Goal: Information Seeking & Learning: Learn about a topic

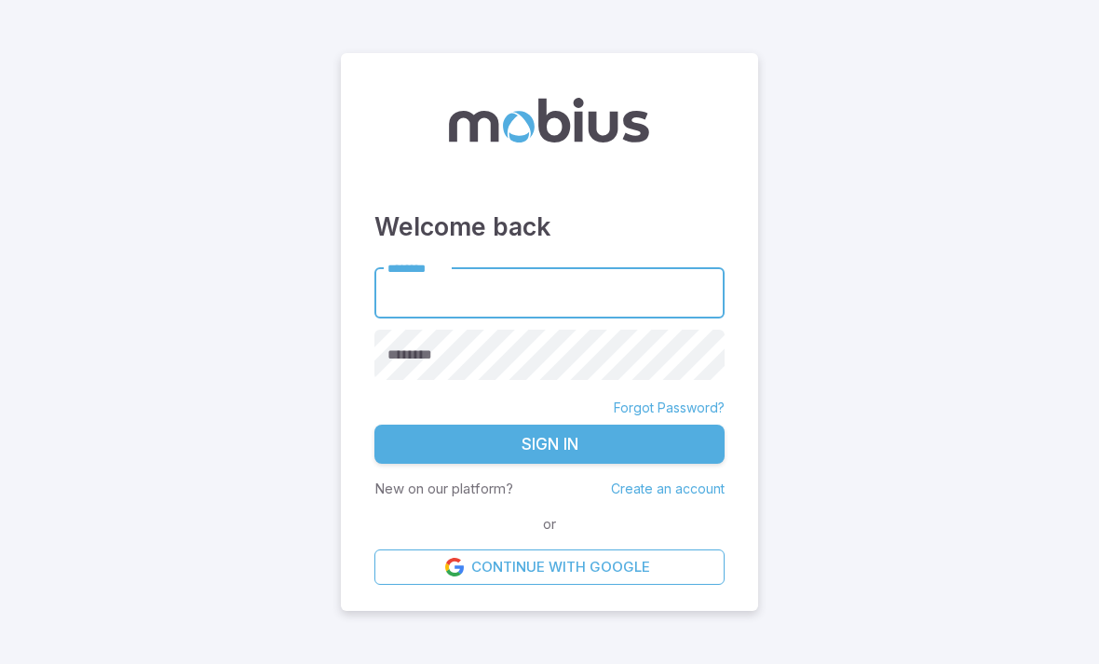
type input "******"
click at [549, 425] on button "Sign In" at bounding box center [549, 444] width 350 height 39
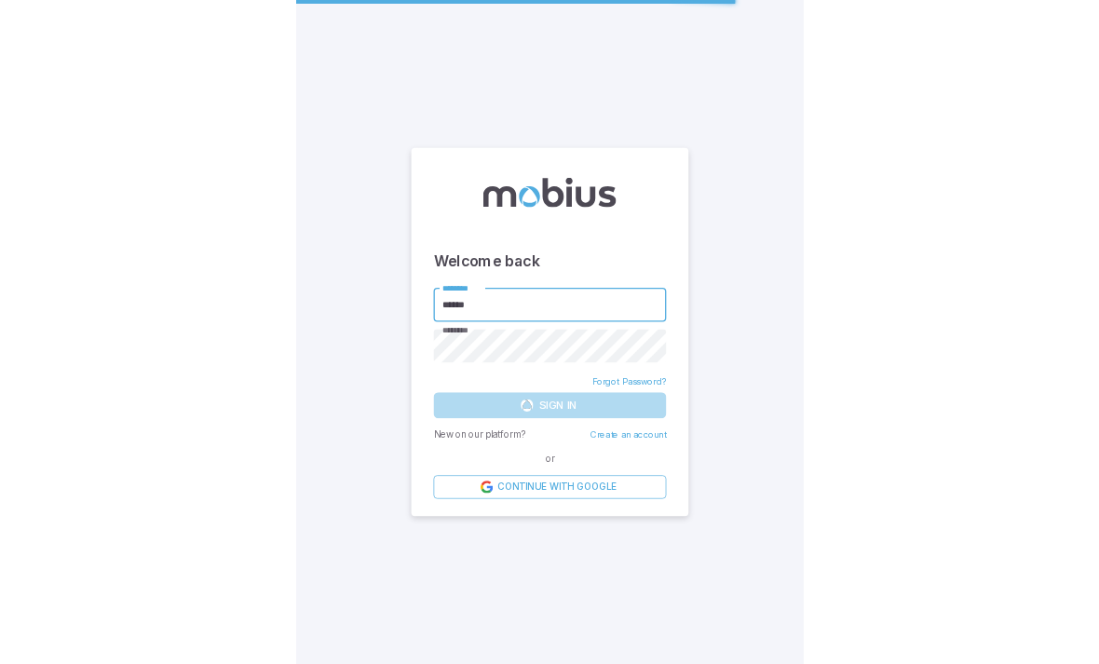
scroll to position [60, 0]
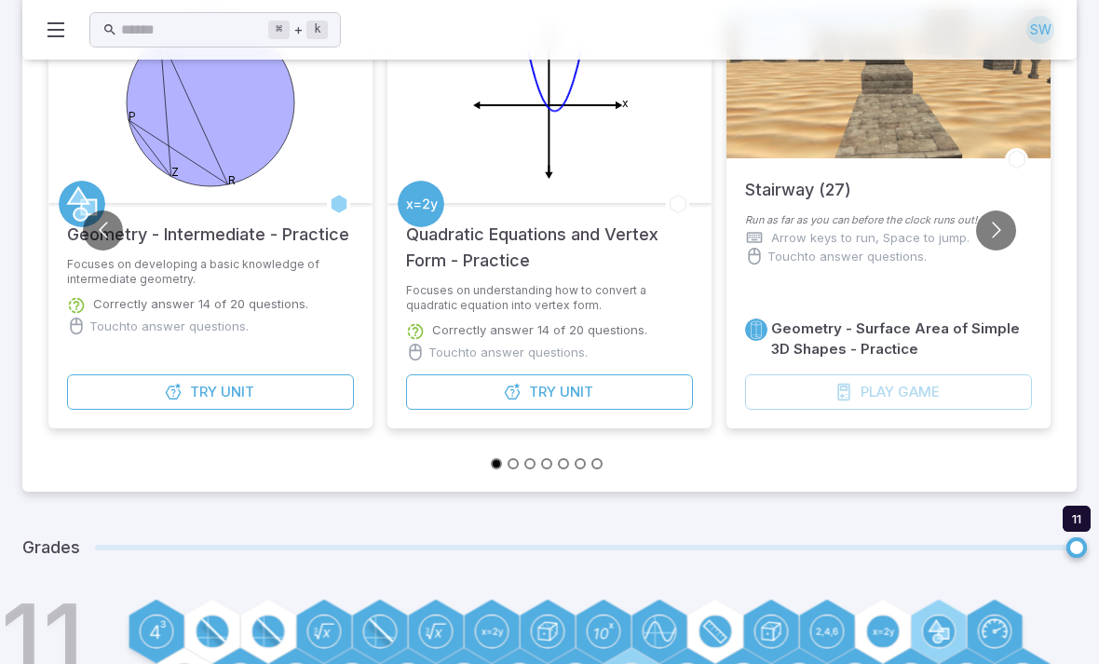
scroll to position [176, 0]
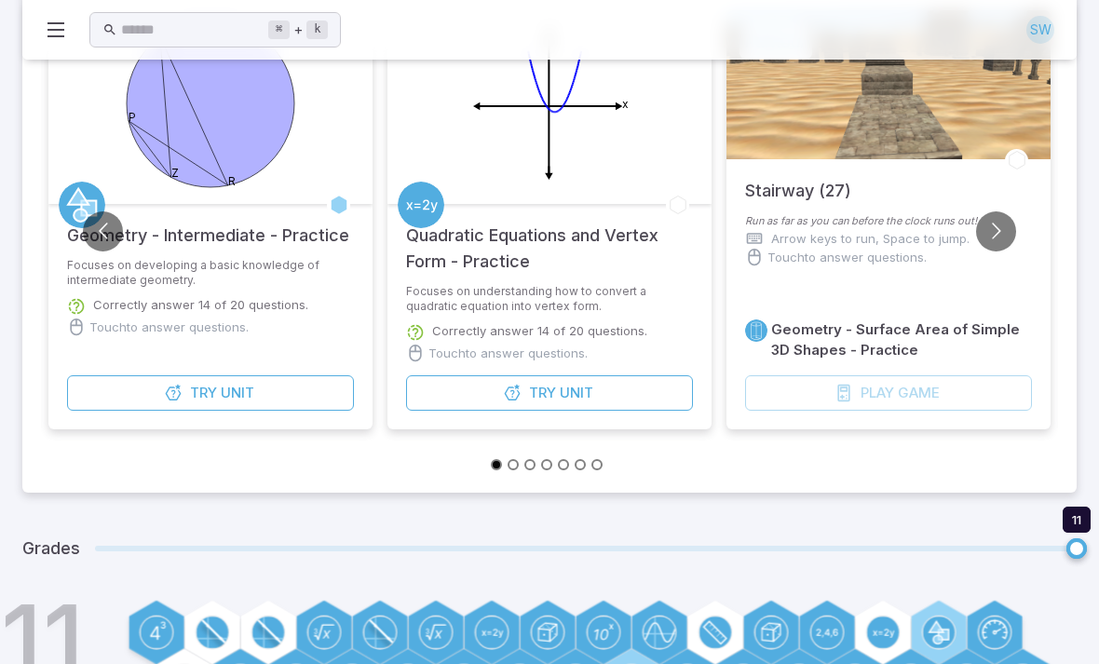
click at [646, 388] on button "Try Unit" at bounding box center [549, 392] width 287 height 35
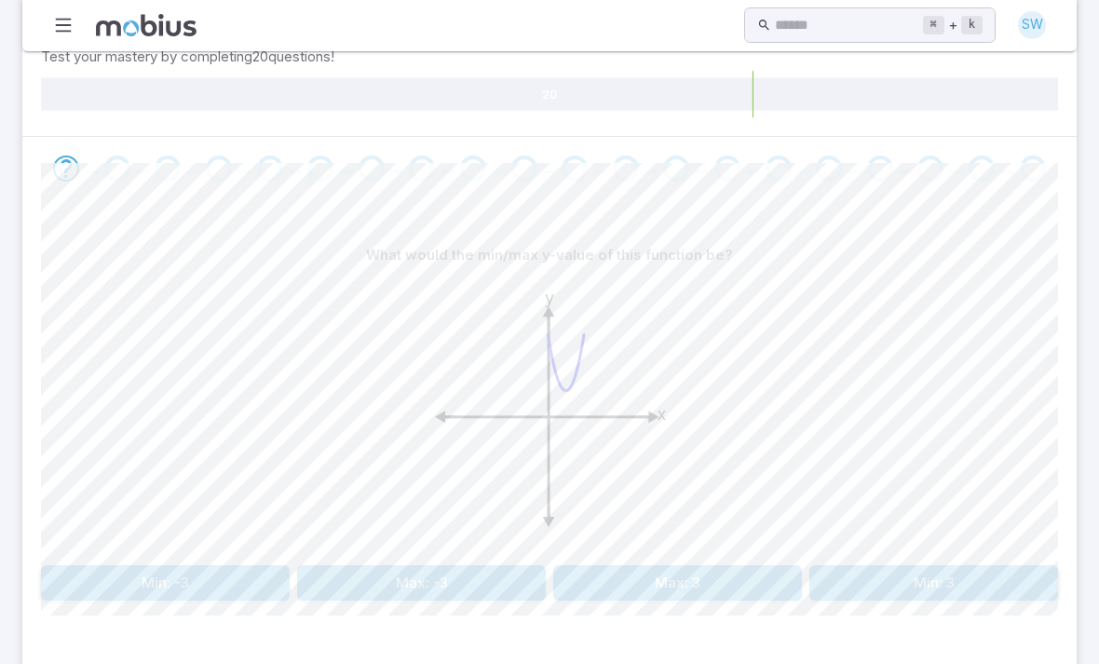
scroll to position [306, 0]
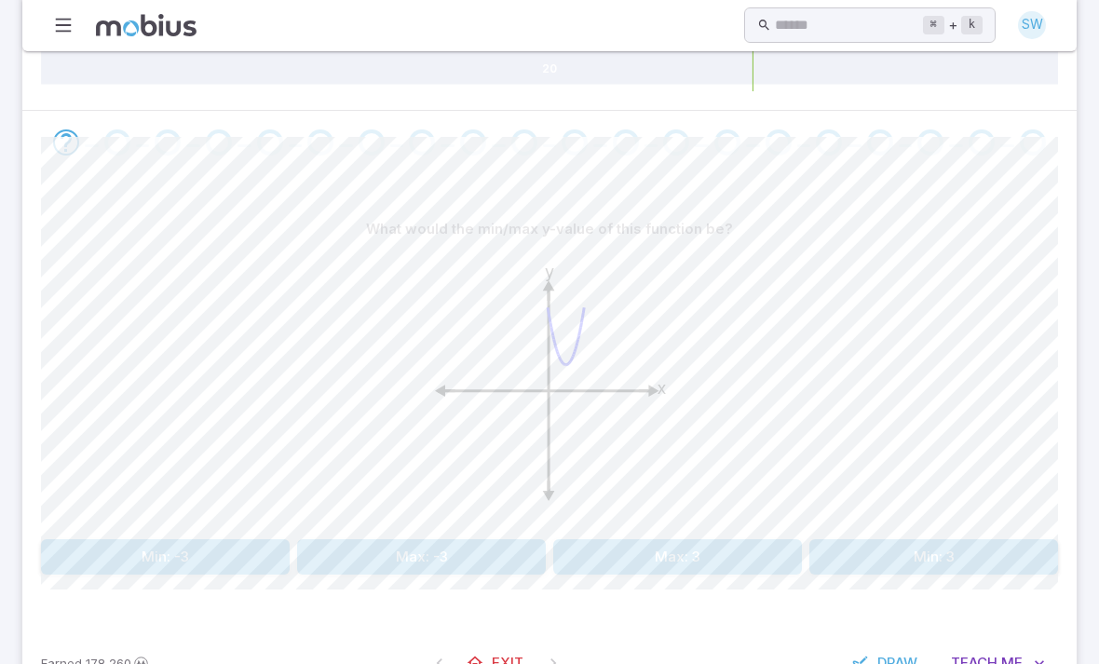
click at [899, 551] on button "Min: 3" at bounding box center [933, 556] width 249 height 35
click at [909, 583] on div "What could the vertex of this function be? y x (1, 1) (-1, -1) (-1, 1) (1, -1) …" at bounding box center [549, 400] width 1017 height 453
click at [883, 554] on button "(1, -1)" at bounding box center [933, 556] width 249 height 35
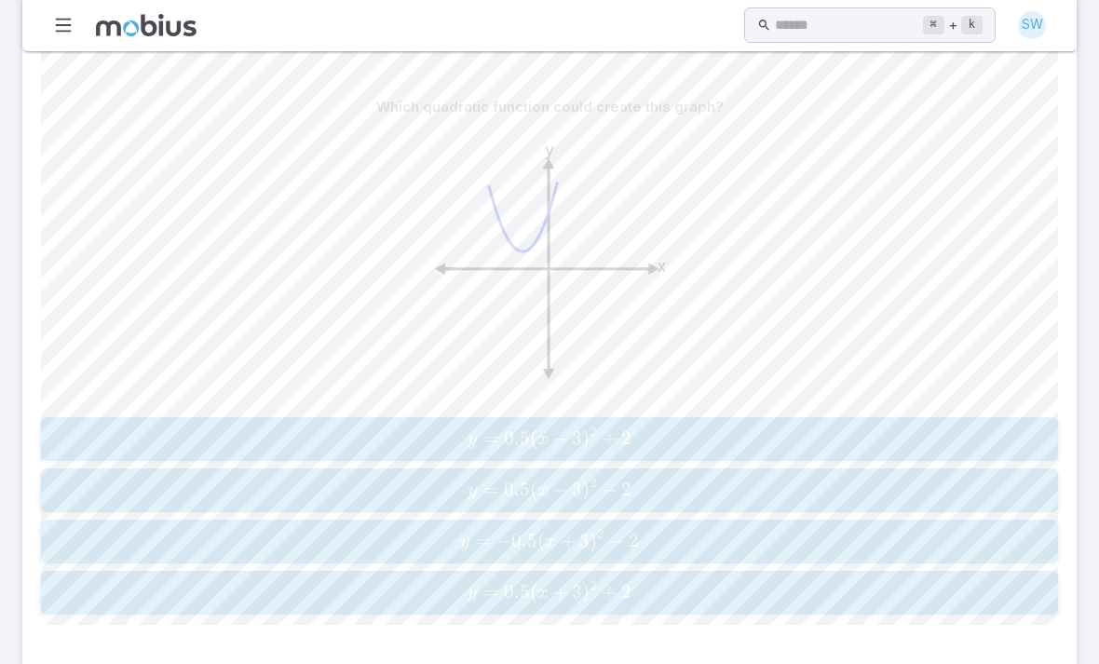
scroll to position [428, 0]
click at [626, 584] on span "2" at bounding box center [626, 591] width 10 height 23
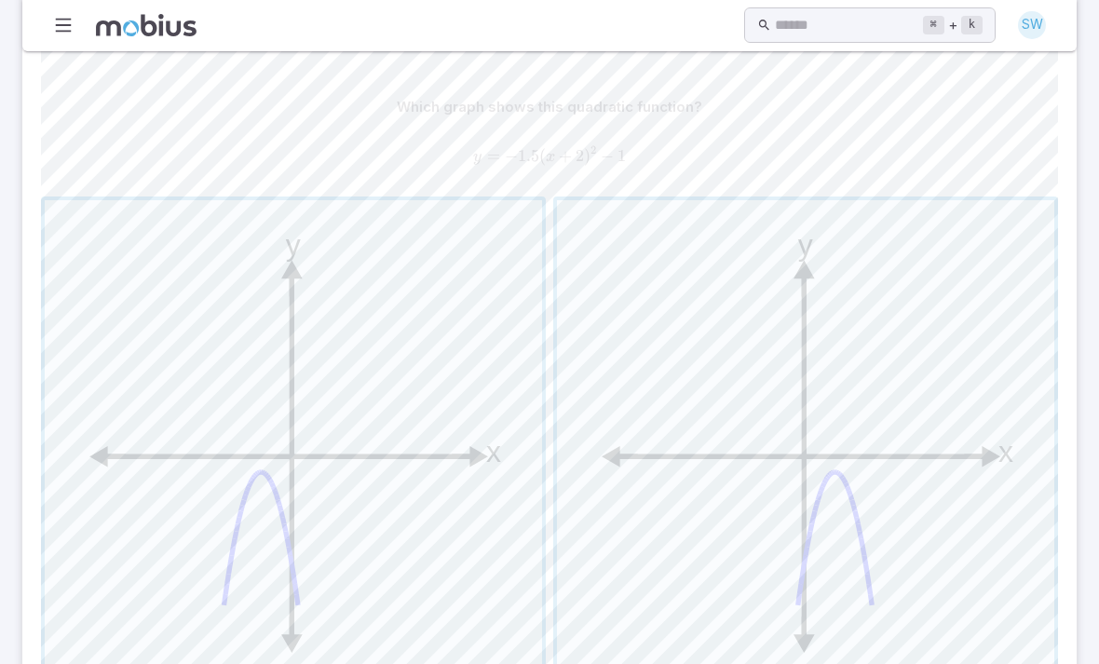
click at [353, 532] on span "button" at bounding box center [293, 448] width 497 height 497
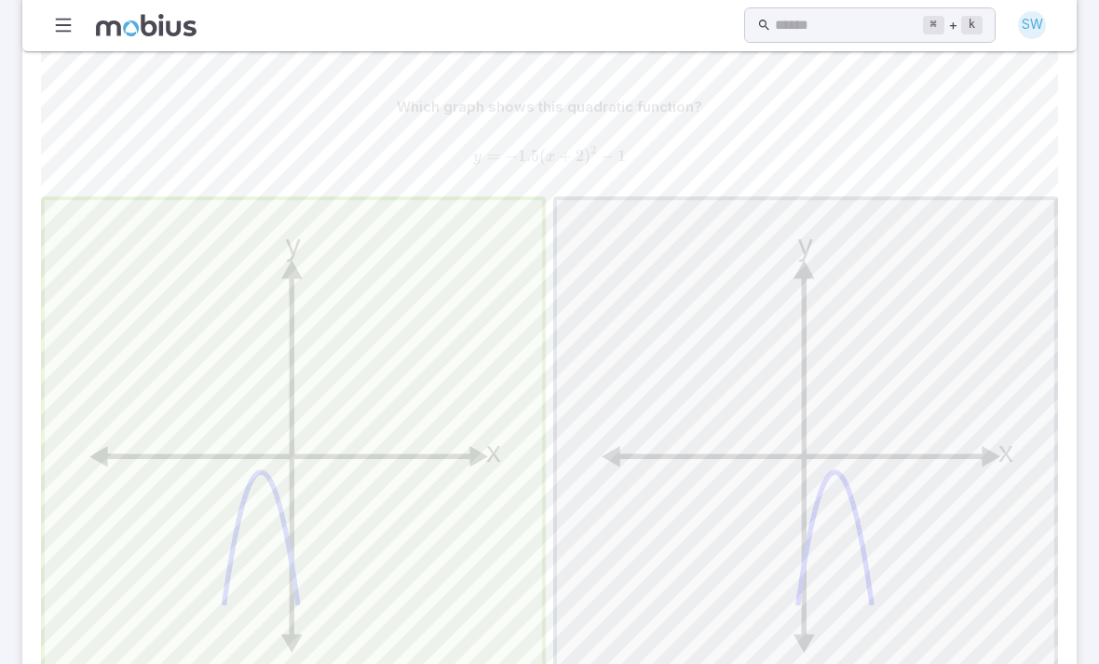
scroll to position [85, 0]
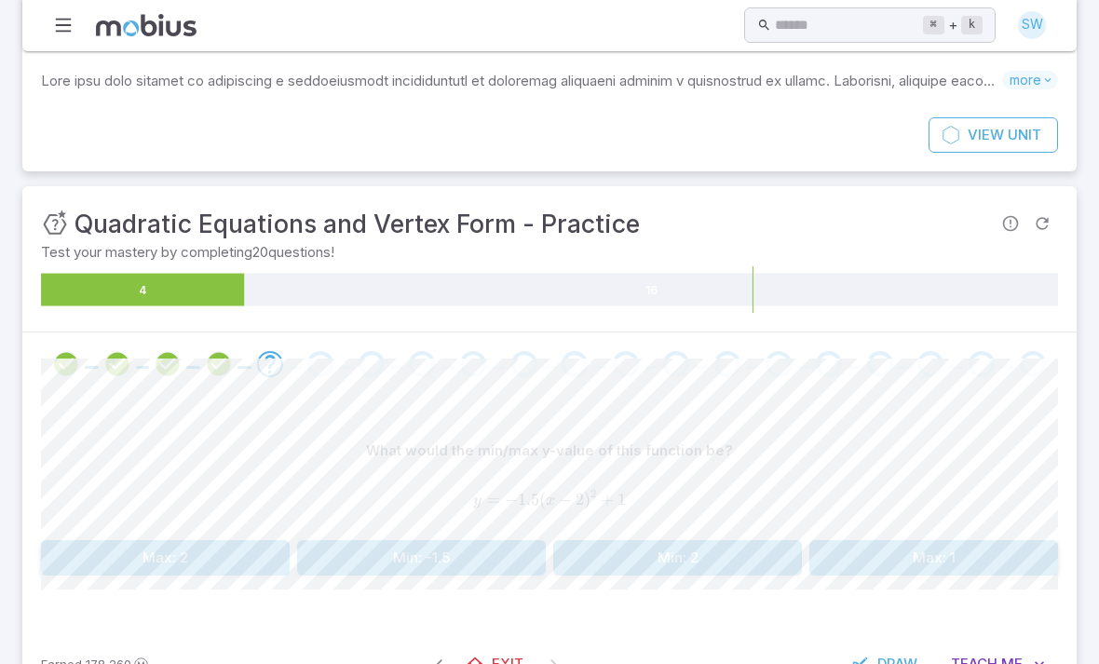
click at [953, 570] on button "Max: 1" at bounding box center [933, 557] width 249 height 35
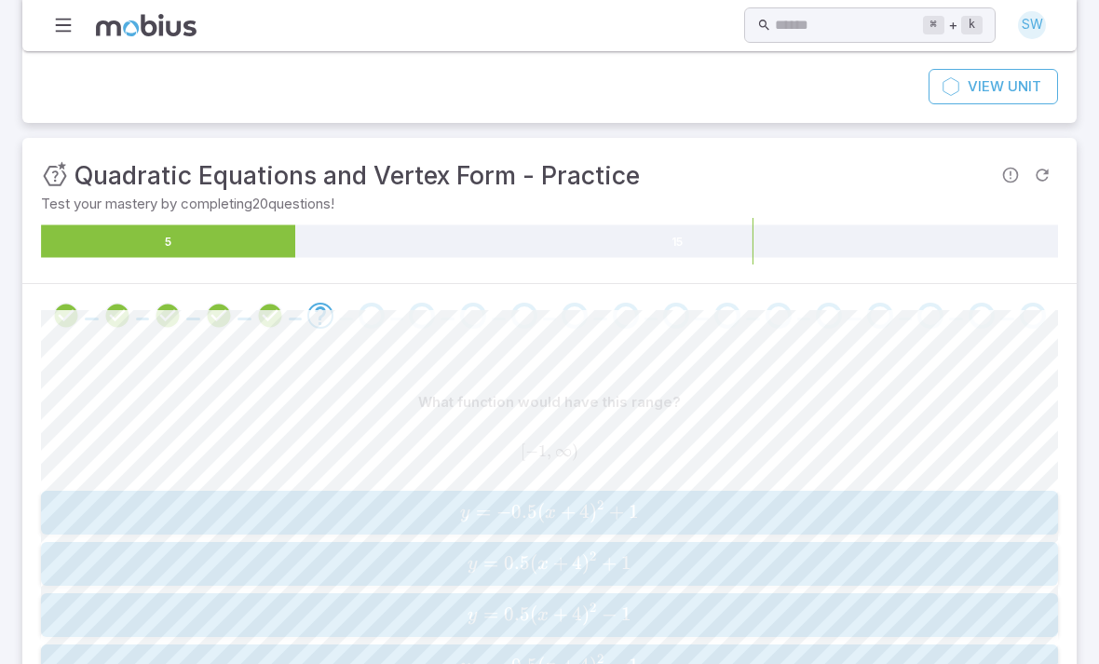
scroll to position [134, 0]
click at [623, 616] on span "1" at bounding box center [626, 613] width 10 height 23
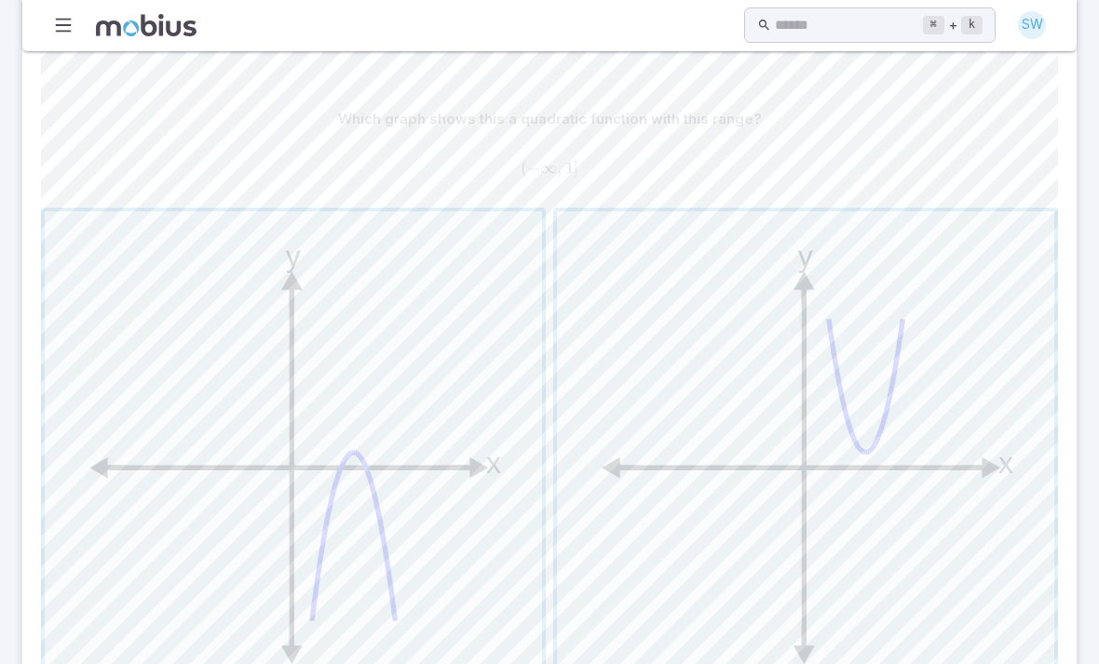
scroll to position [420, 0]
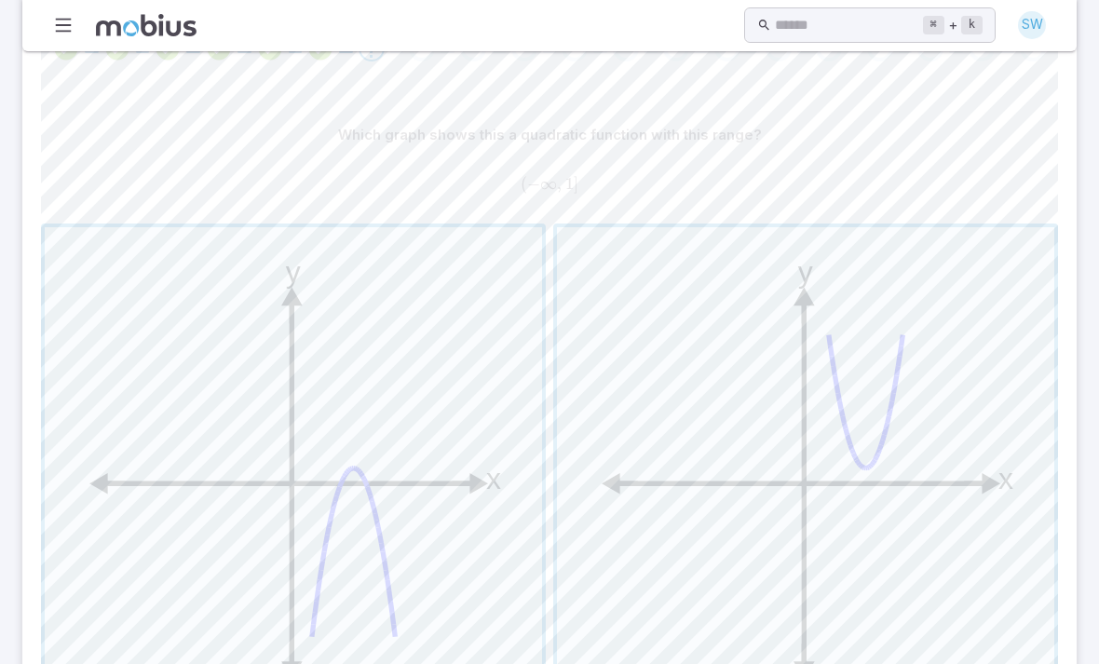
click at [489, 540] on span "button" at bounding box center [293, 476] width 497 height 497
click at [489, 539] on span "button" at bounding box center [293, 475] width 497 height 497
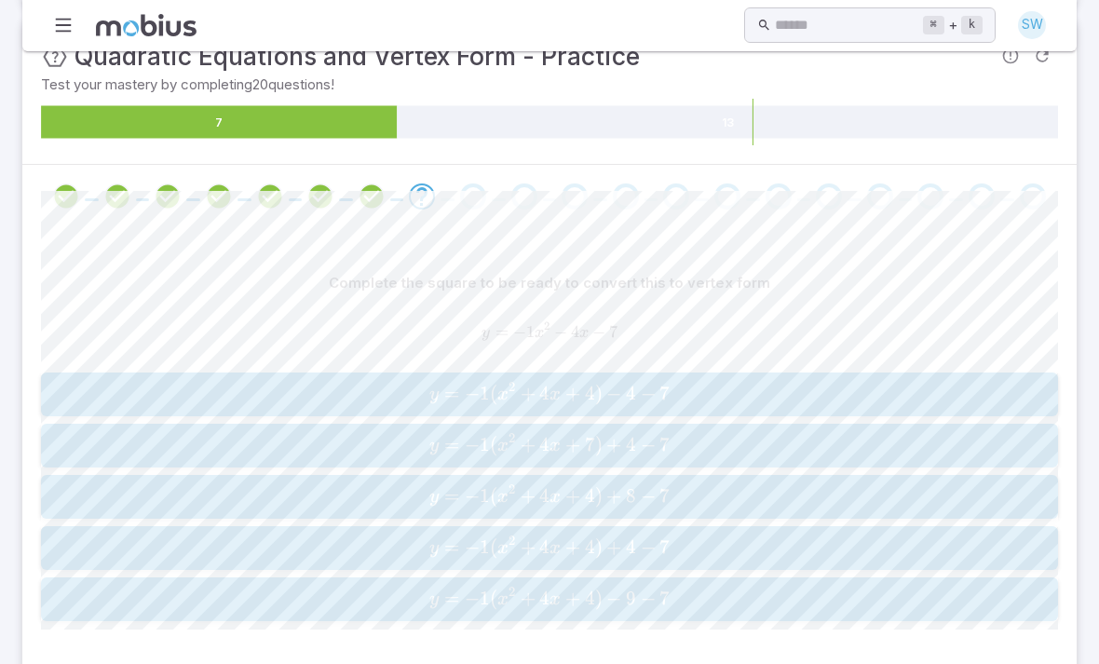
scroll to position [252, 0]
click at [266, 556] on button "y = − 1 ( x 2 + 4 x + 4 ) + 4 − 7 y=-1(x^2+4x+4)+4-7 y = − 1 ( x 2 + 4 x + 4 ) …" at bounding box center [549, 548] width 1017 height 44
click at [535, 546] on span "−" at bounding box center [527, 546] width 15 height 23
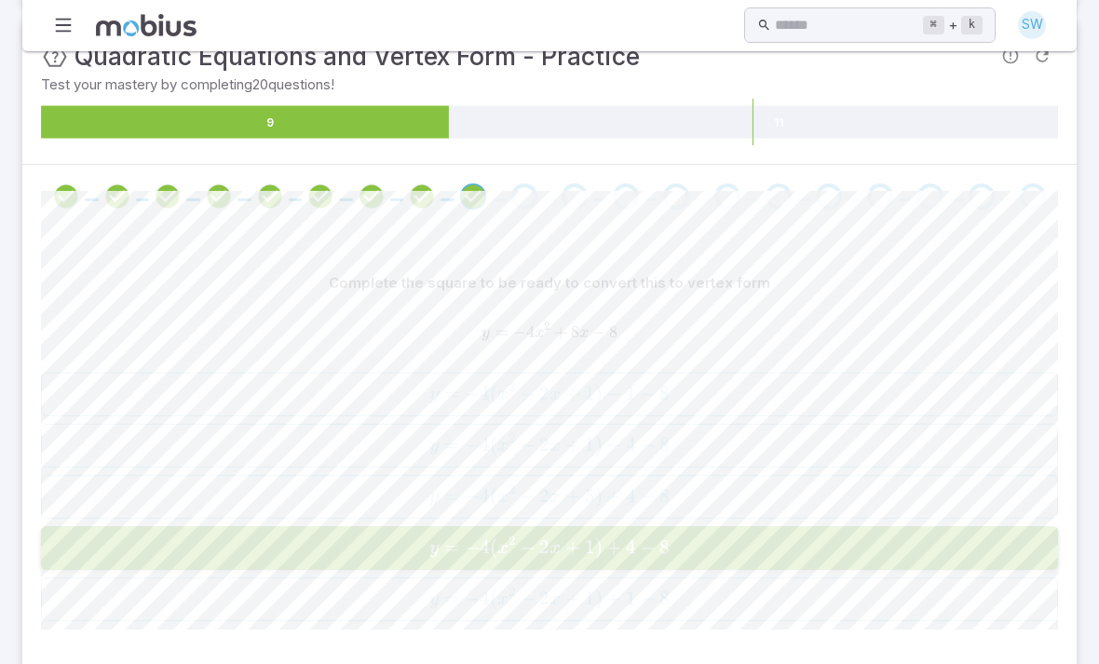
scroll to position [136, 0]
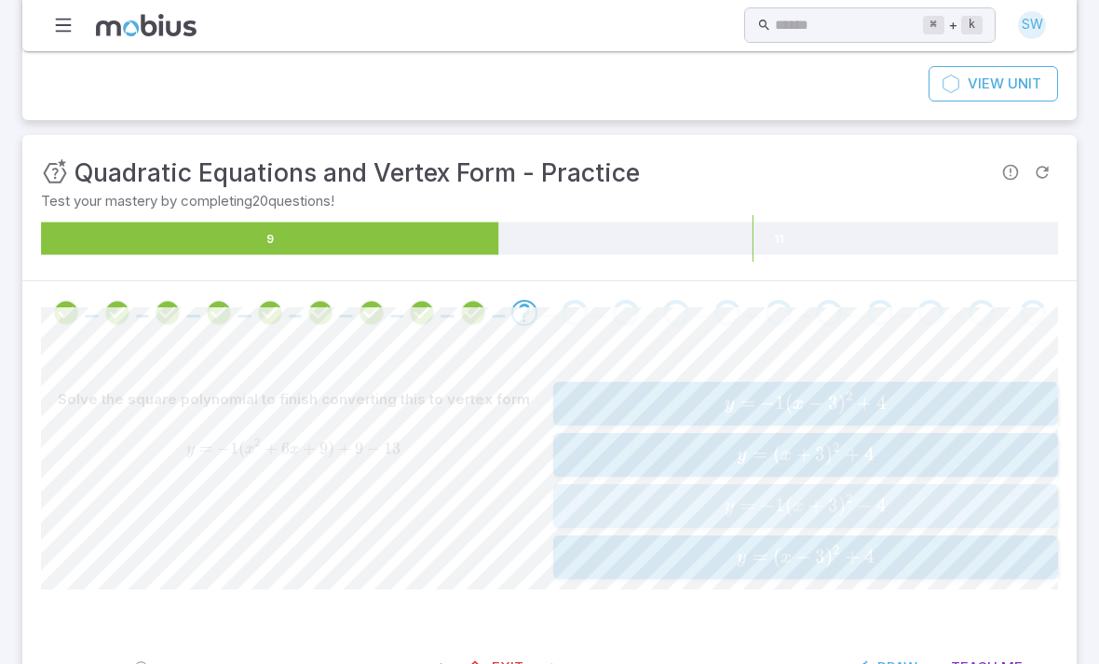
click at [757, 510] on span "y =" at bounding box center [741, 505] width 35 height 25
click at [597, 442] on span "y = 2 ( x − 2 ) 2 − 4" at bounding box center [805, 454] width 493 height 25
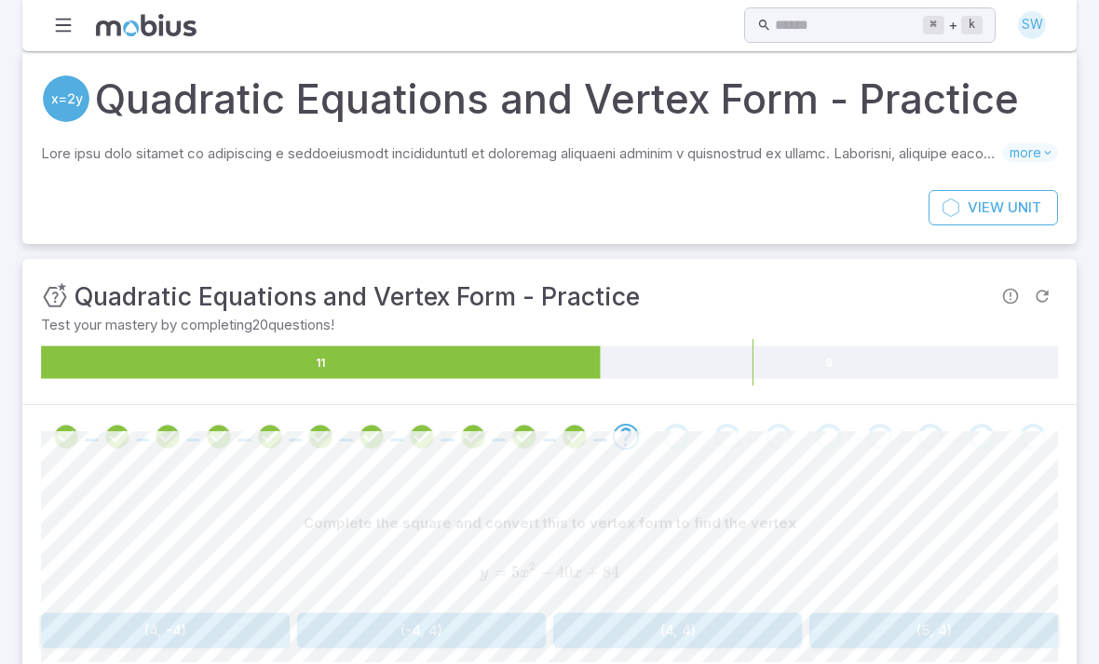
scroll to position [41, 0]
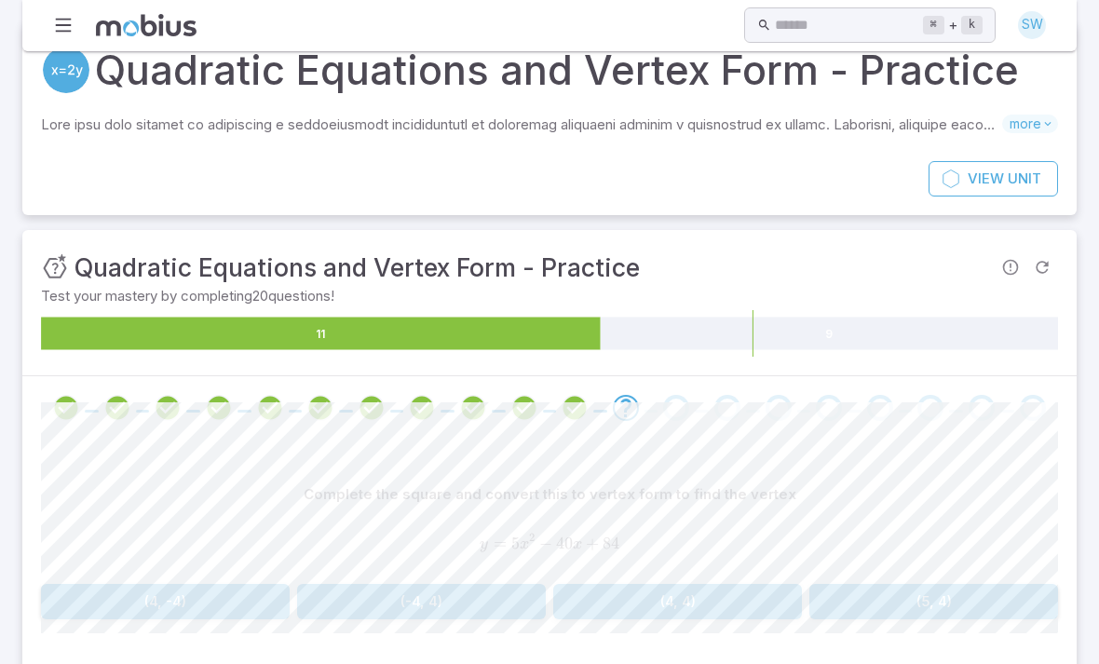
click at [458, 592] on button "(-4, 4)" at bounding box center [421, 601] width 249 height 35
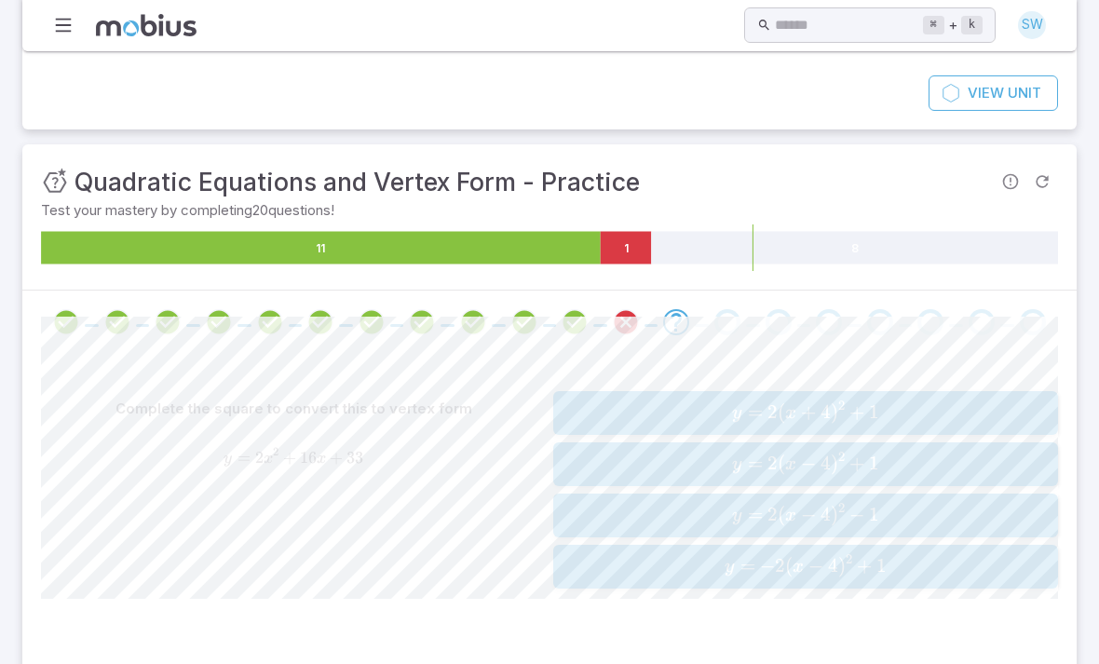
scroll to position [133, 0]
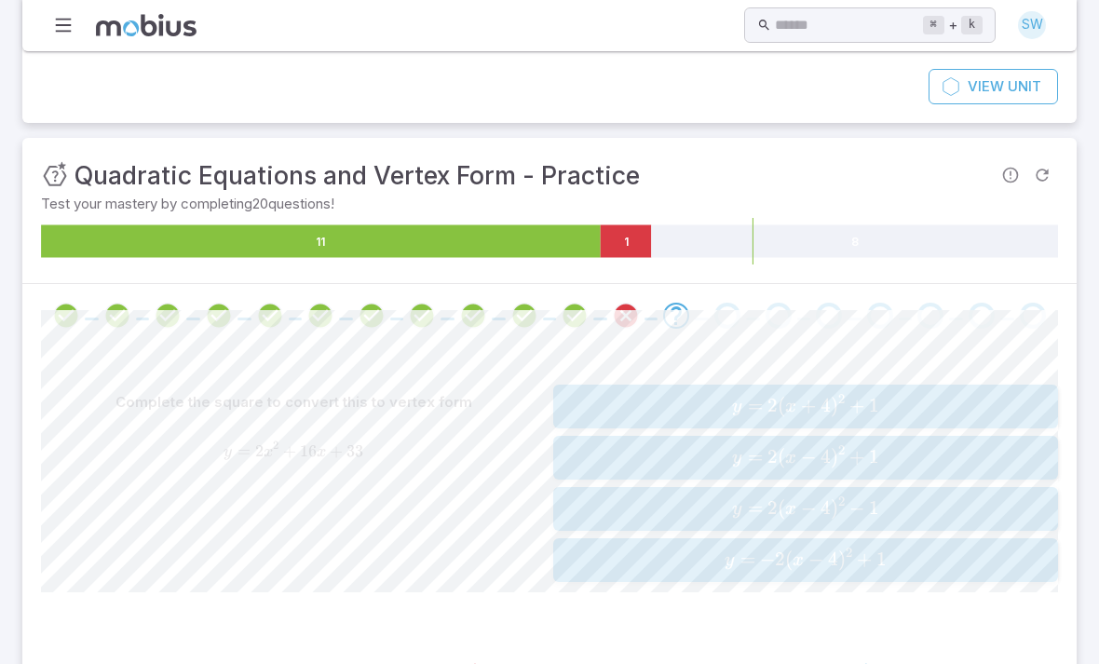
click at [890, 396] on span "y = 2 ( x + 4 ) 2 + 1" at bounding box center [805, 406] width 493 height 25
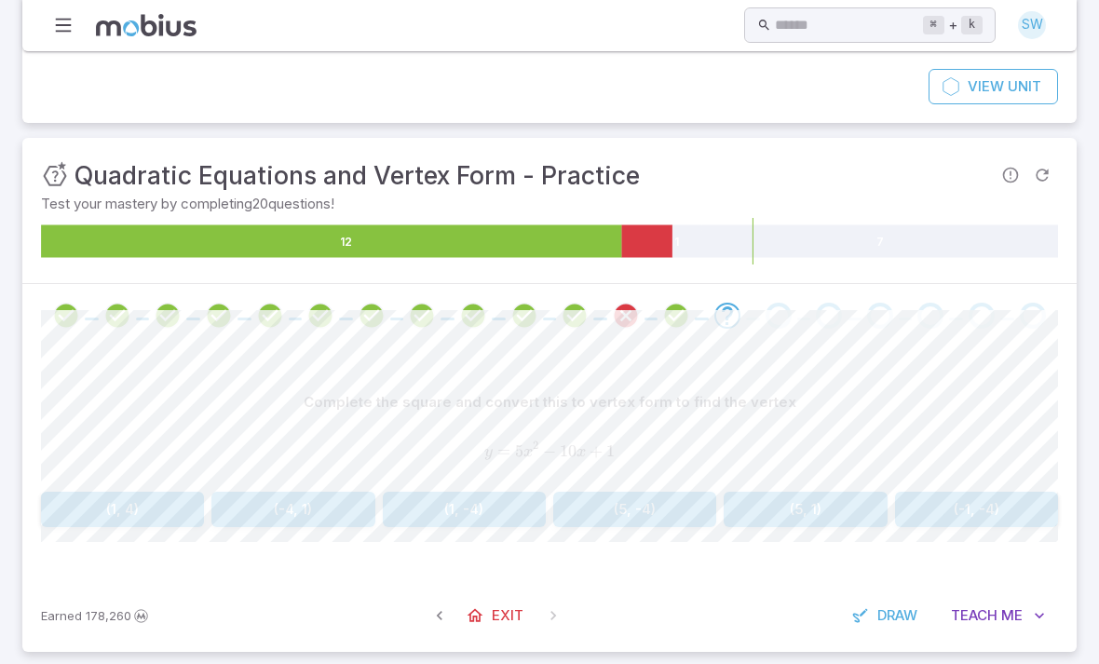
scroll to position [85, 0]
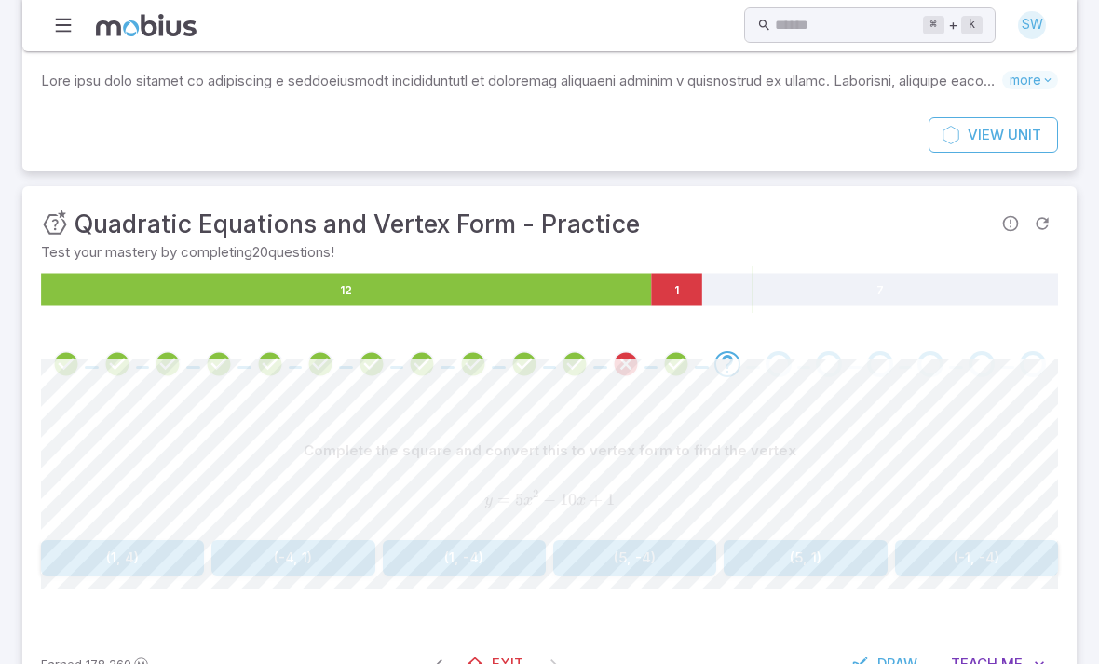
click at [827, 556] on button "(5, 1)" at bounding box center [804, 557] width 163 height 35
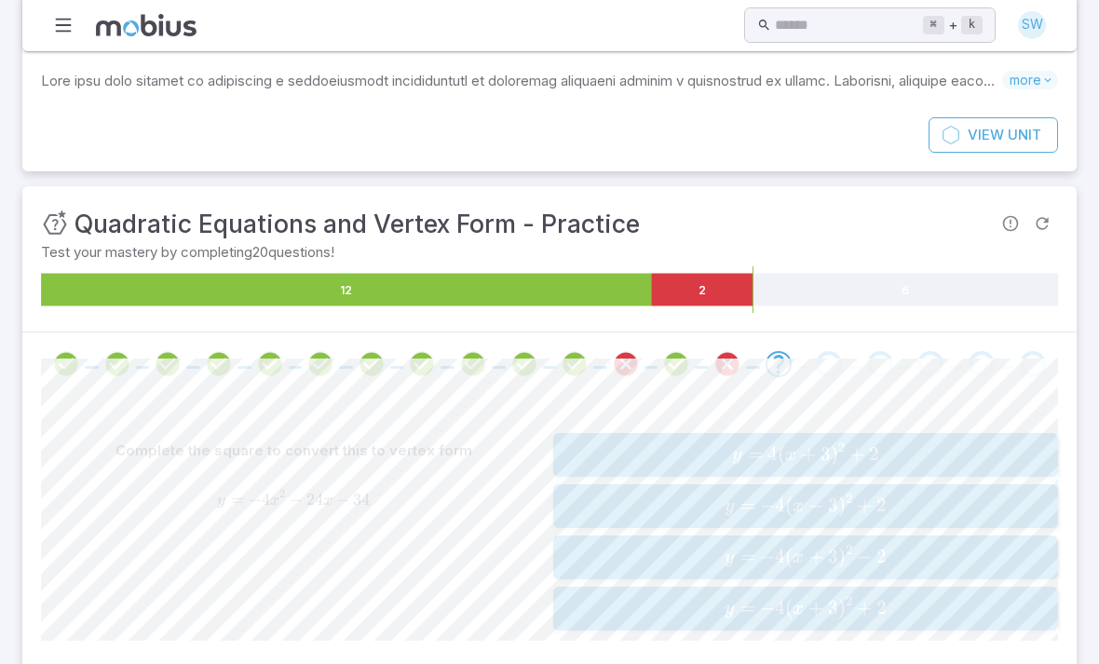
click at [678, 555] on span "y = − 4 ( x + 3 ) 2 − 2" at bounding box center [805, 557] width 493 height 25
click at [786, 360] on icon "Review your answer" at bounding box center [778, 364] width 28 height 28
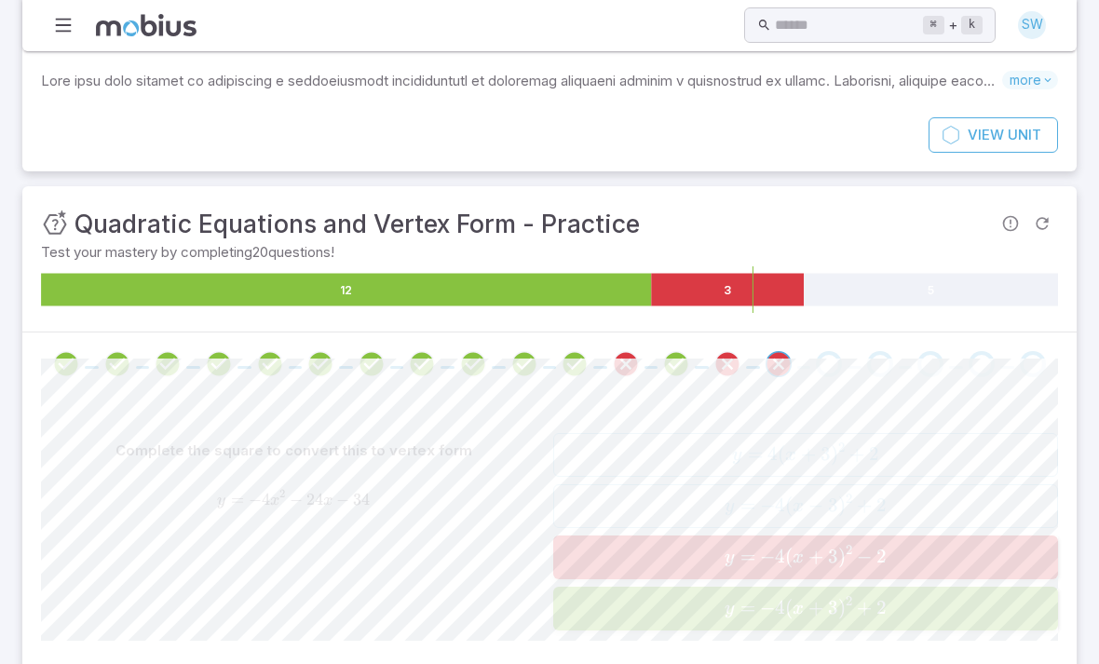
click at [832, 351] on span at bounding box center [829, 364] width 26 height 26
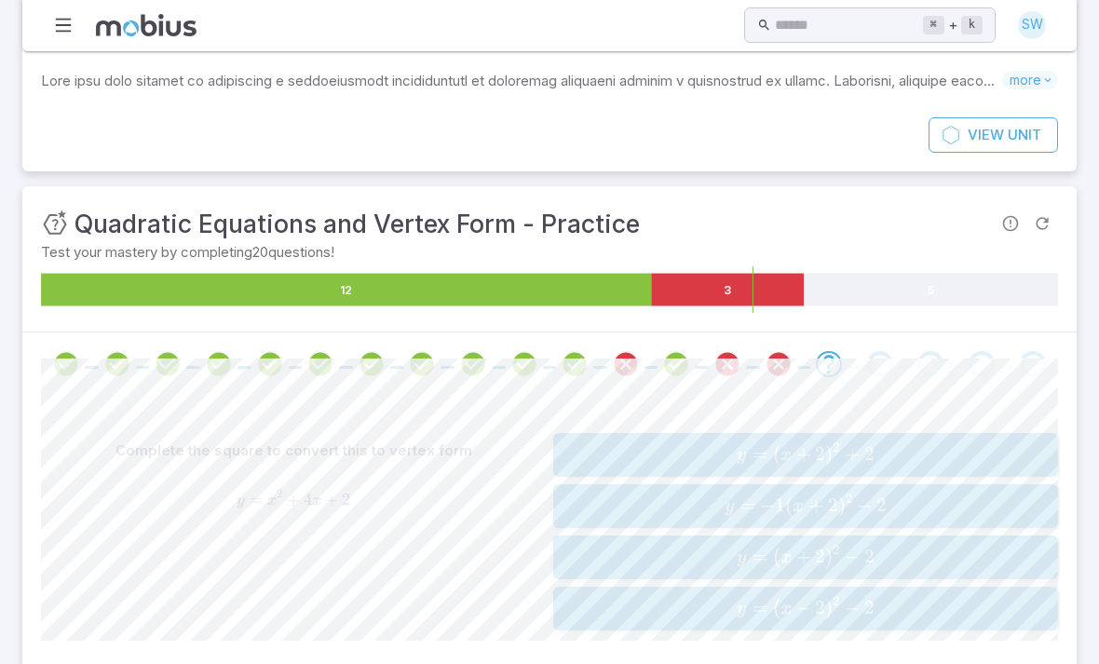
click at [734, 561] on span "y = ( x + 2 ) 2 − 2" at bounding box center [805, 557] width 493 height 25
click at [842, 448] on span ")" at bounding box center [841, 453] width 7 height 23
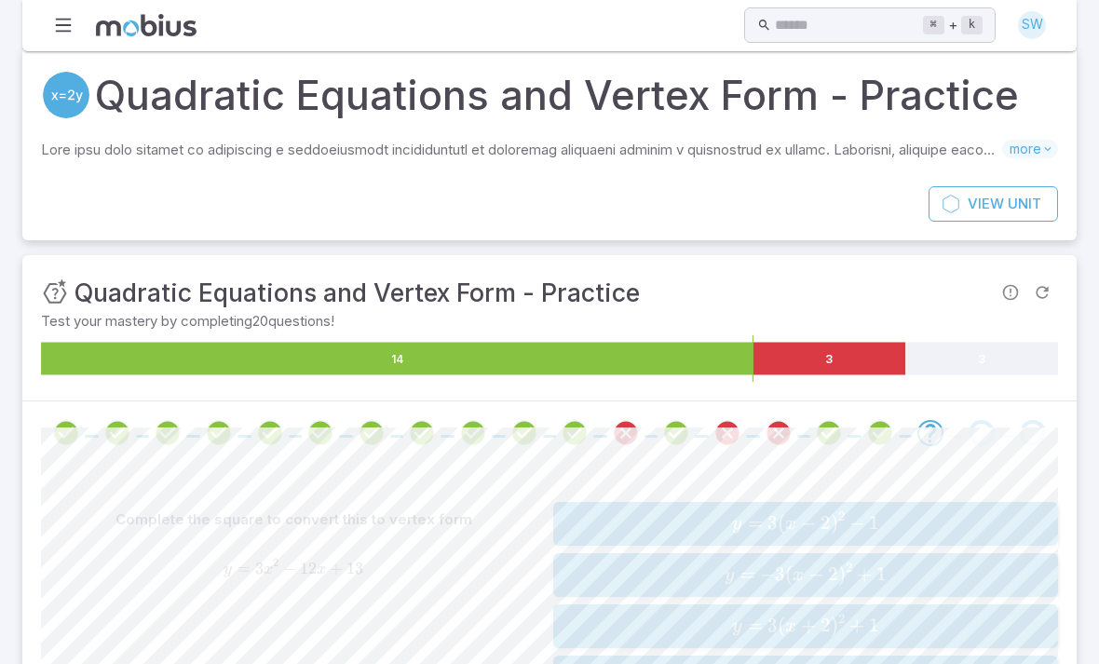
click at [789, 487] on div "Complete the square to convert this to vertex form y = 3 x 2 − 12 x + 13 y=3x^2…" at bounding box center [549, 608] width 1017 height 287
click at [802, 535] on button "y = 3 ( x − 2 ) 2 − 1 y=3(x-2)^2-1 y = 3 ( x − 2 ) 2 − 1" at bounding box center [805, 524] width 505 height 44
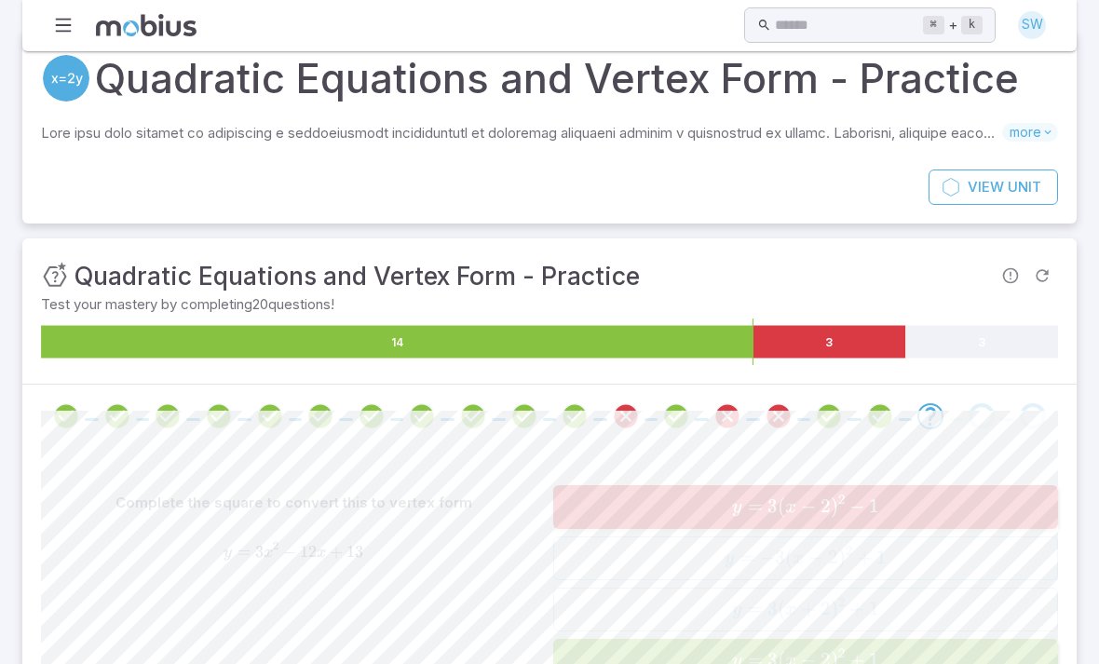
click at [816, 601] on div "y = 3 ( x − 2 ) 2 − 1 y=3(x-2)^2-1 y = 3 ( x − 2 ) 2 − 1 y = − 3 ( x − 2 ) 2 + …" at bounding box center [805, 583] width 505 height 197
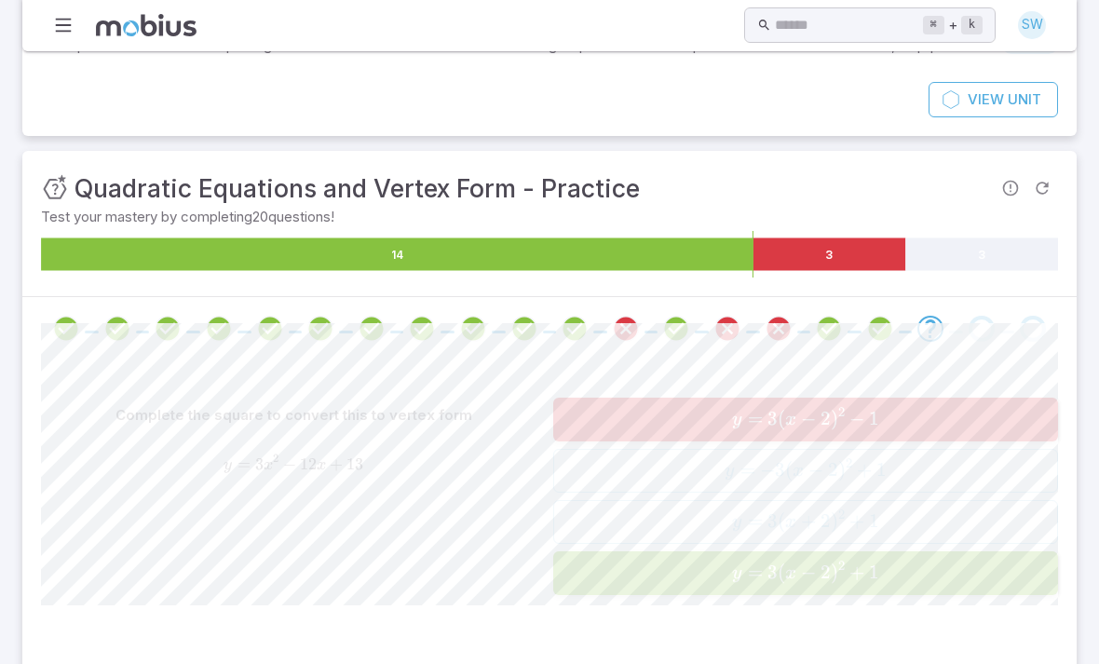
scroll to position [136, 0]
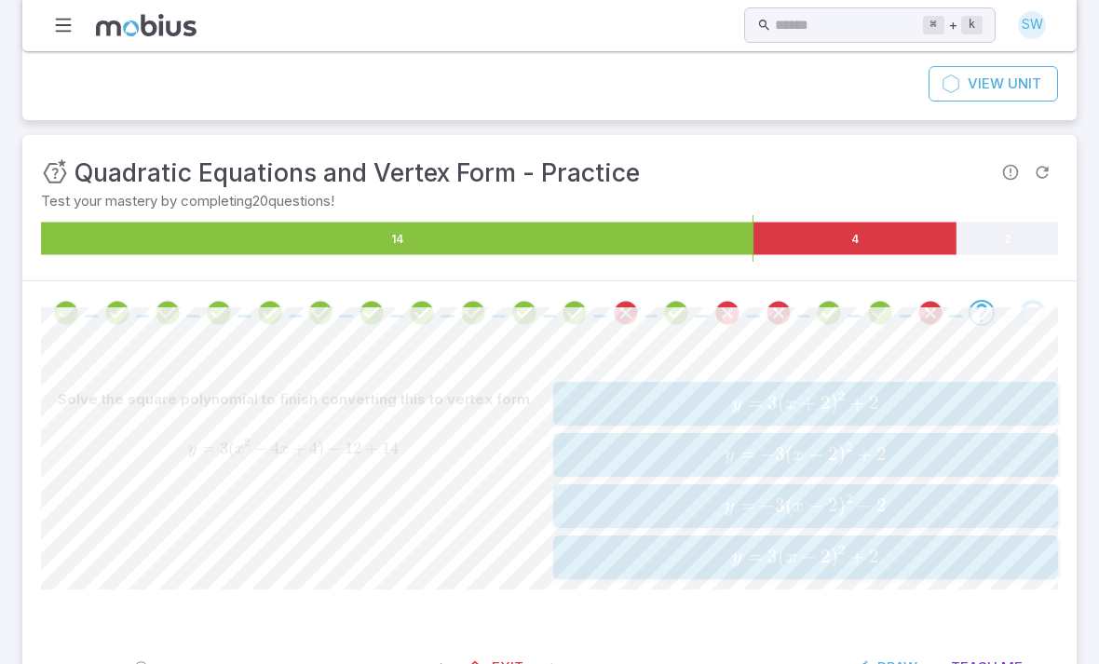
click at [805, 514] on div "y = − 3 ( x − 2 ) 2 − 2 y=-3(x-2)^2-2 y = − 3 ( x − 2 ) 2 − 2" at bounding box center [805, 506] width 493 height 29
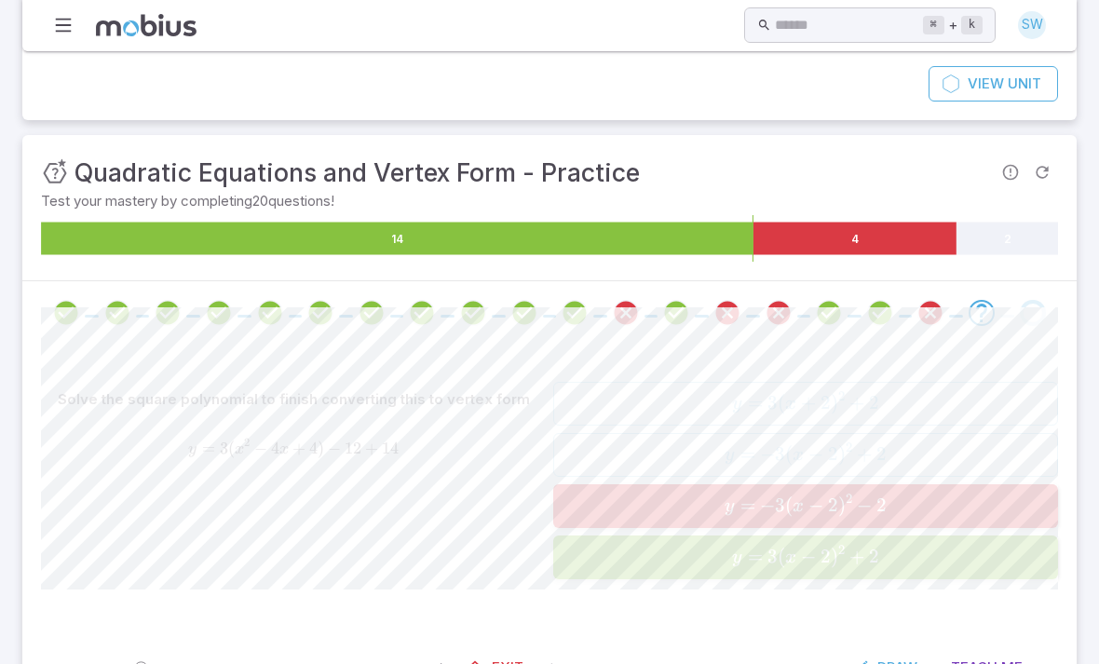
click at [795, 498] on span "x" at bounding box center [797, 506] width 11 height 19
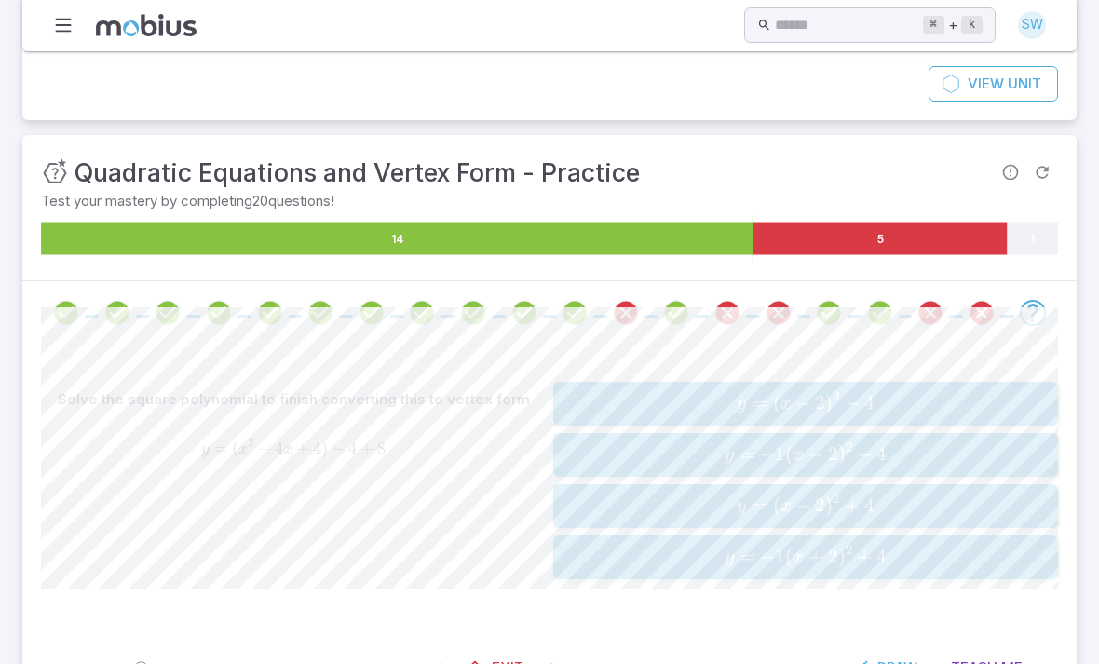
click at [790, 456] on span "(" at bounding box center [788, 453] width 7 height 23
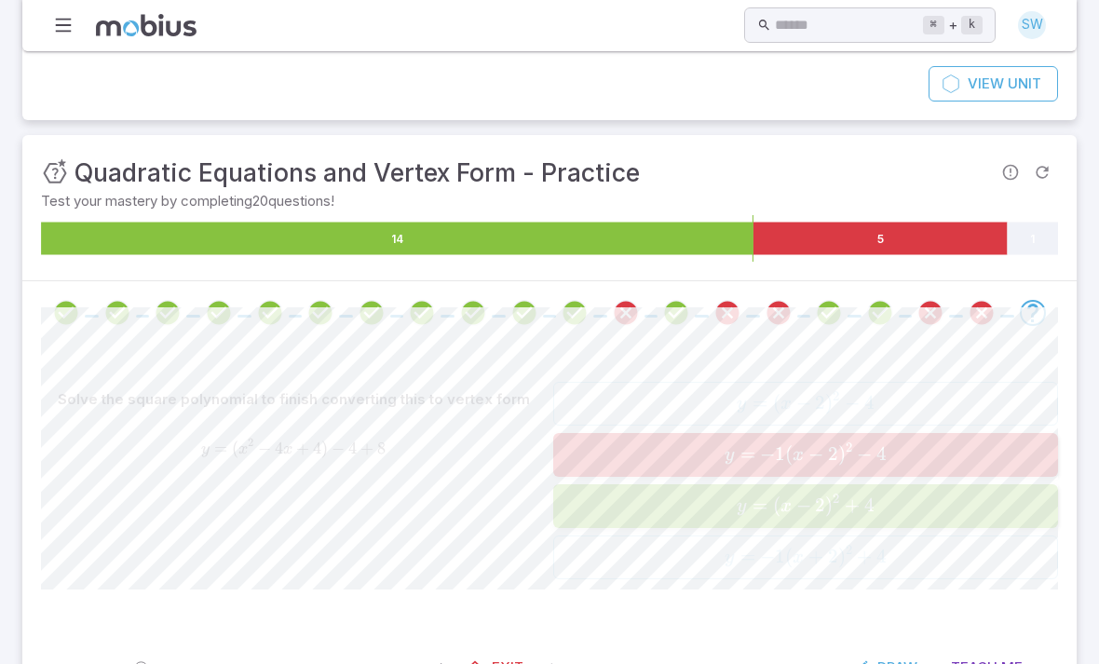
click at [796, 452] on span "x" at bounding box center [797, 455] width 11 height 19
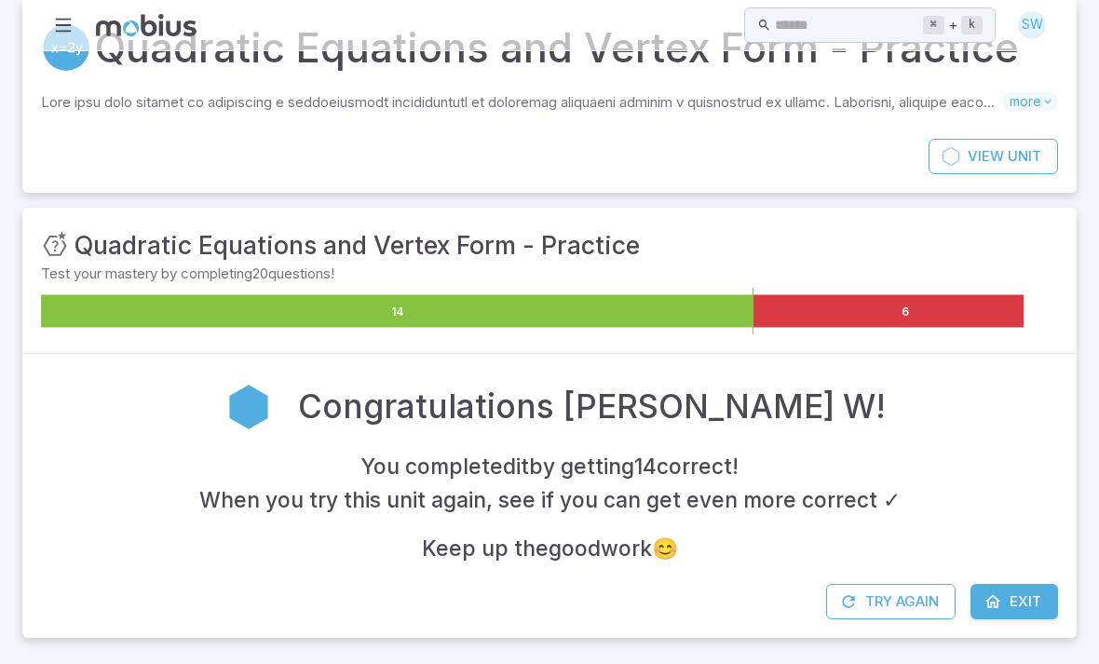
scroll to position [0, 0]
